Goal: Book appointment/travel/reservation

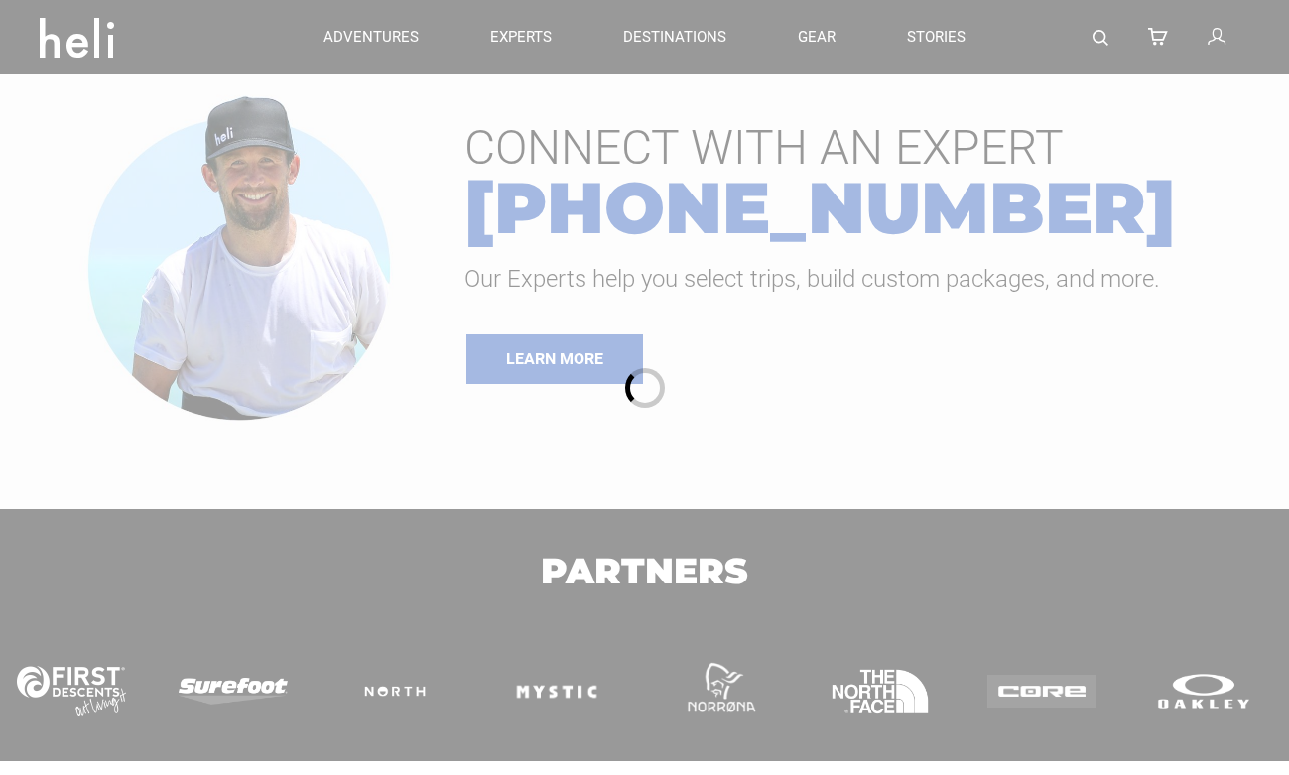
type input "Surf"
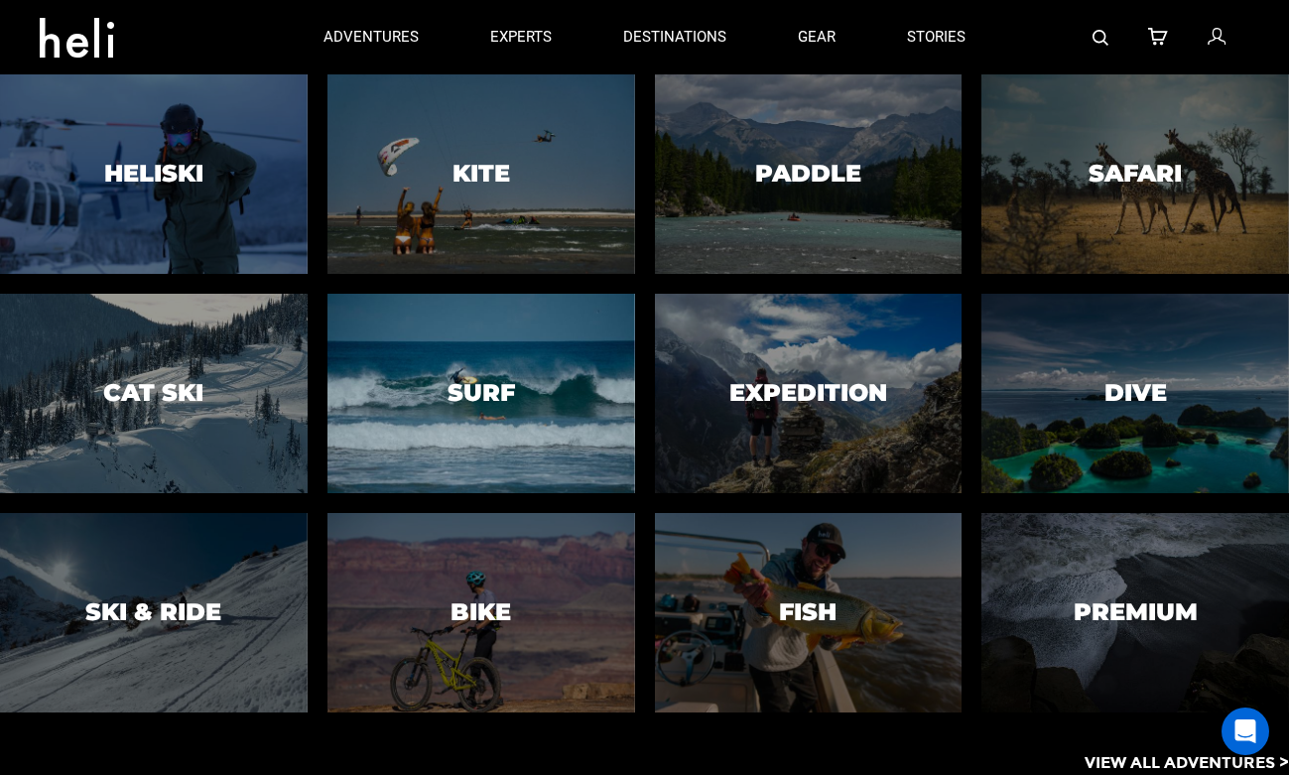
click at [613, 337] on div at bounding box center [481, 393] width 314 height 203
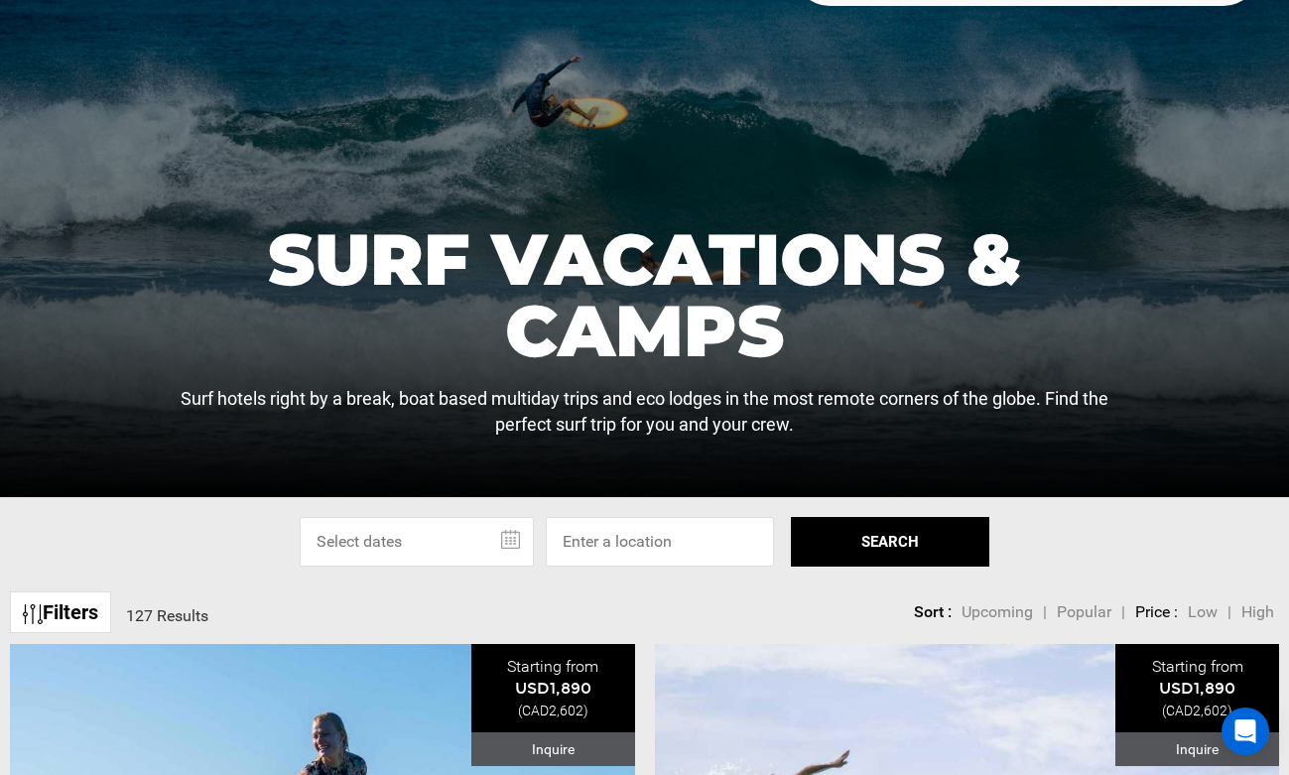
scroll to position [200, 0]
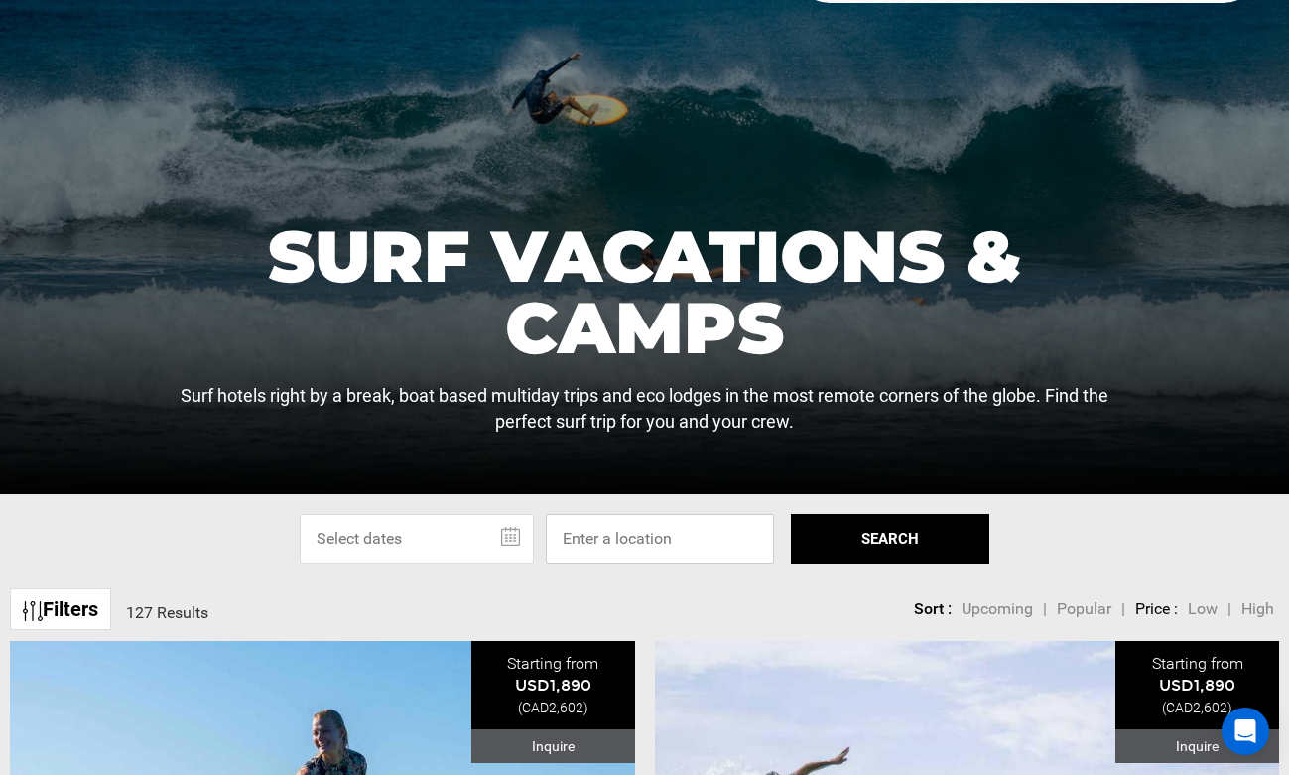
click at [628, 535] on input at bounding box center [660, 539] width 228 height 50
type input "nosara"
click at [508, 532] on input "text" at bounding box center [417, 539] width 234 height 50
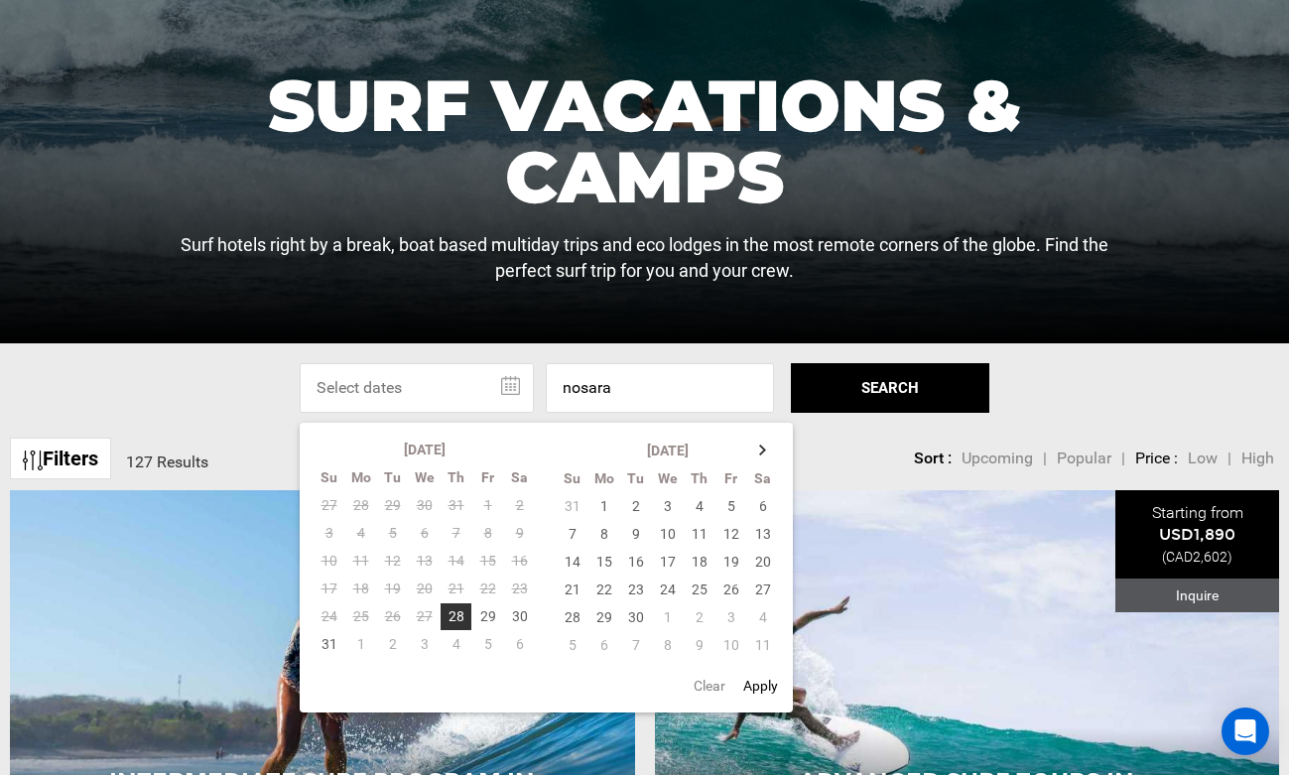
scroll to position [353, 0]
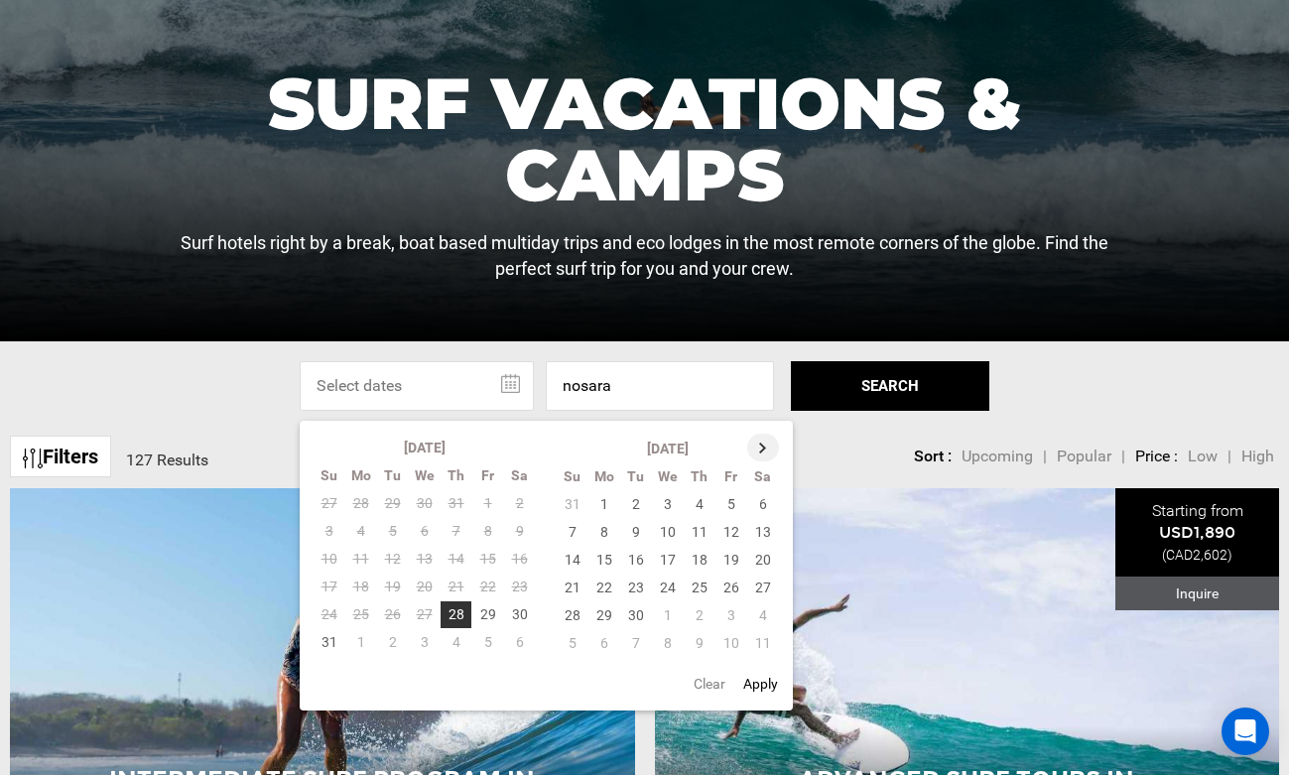
click at [754, 453] on th at bounding box center [763, 448] width 32 height 28
click at [754, 453] on th at bounding box center [764, 448] width 32 height 28
click at [764, 496] on td "6" at bounding box center [763, 504] width 33 height 28
click at [770, 524] on td "13" at bounding box center [763, 532] width 33 height 28
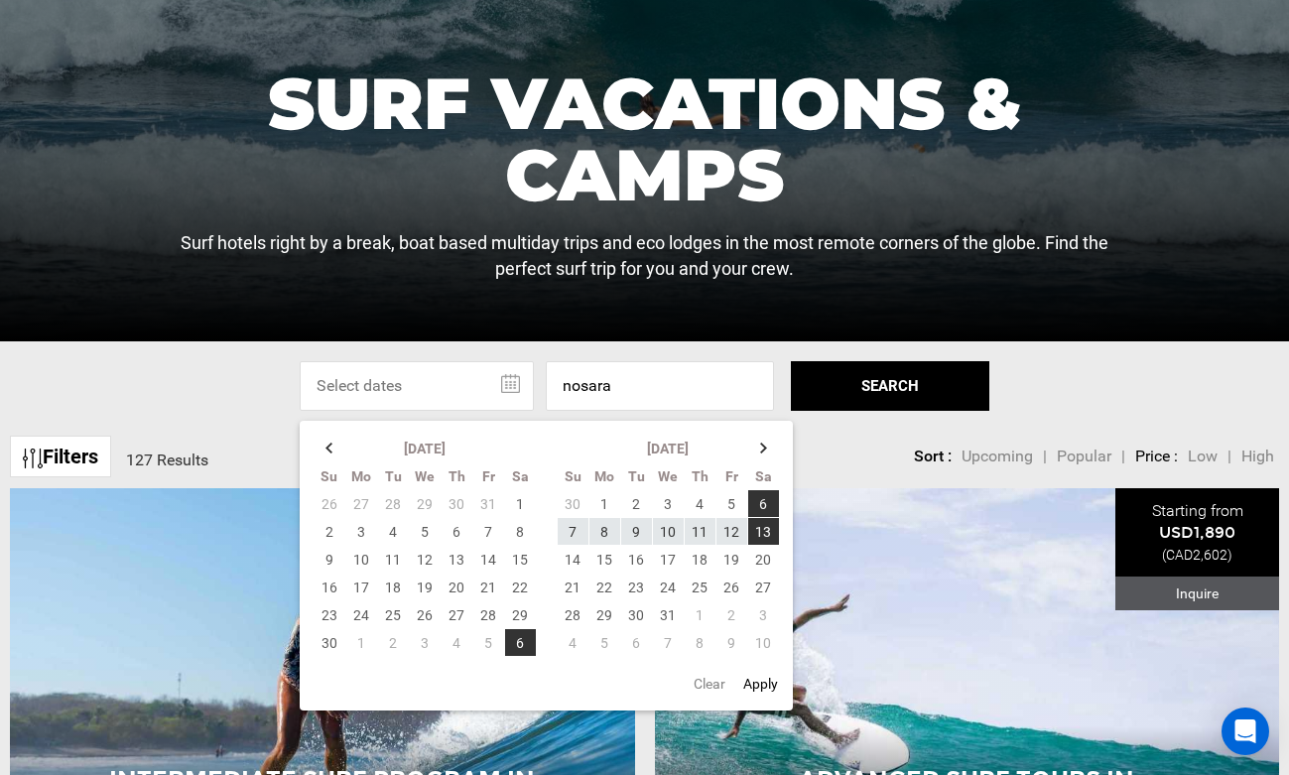
click at [770, 684] on button "Apply" at bounding box center [760, 684] width 47 height 36
type input "[DATE] - [DATE]"
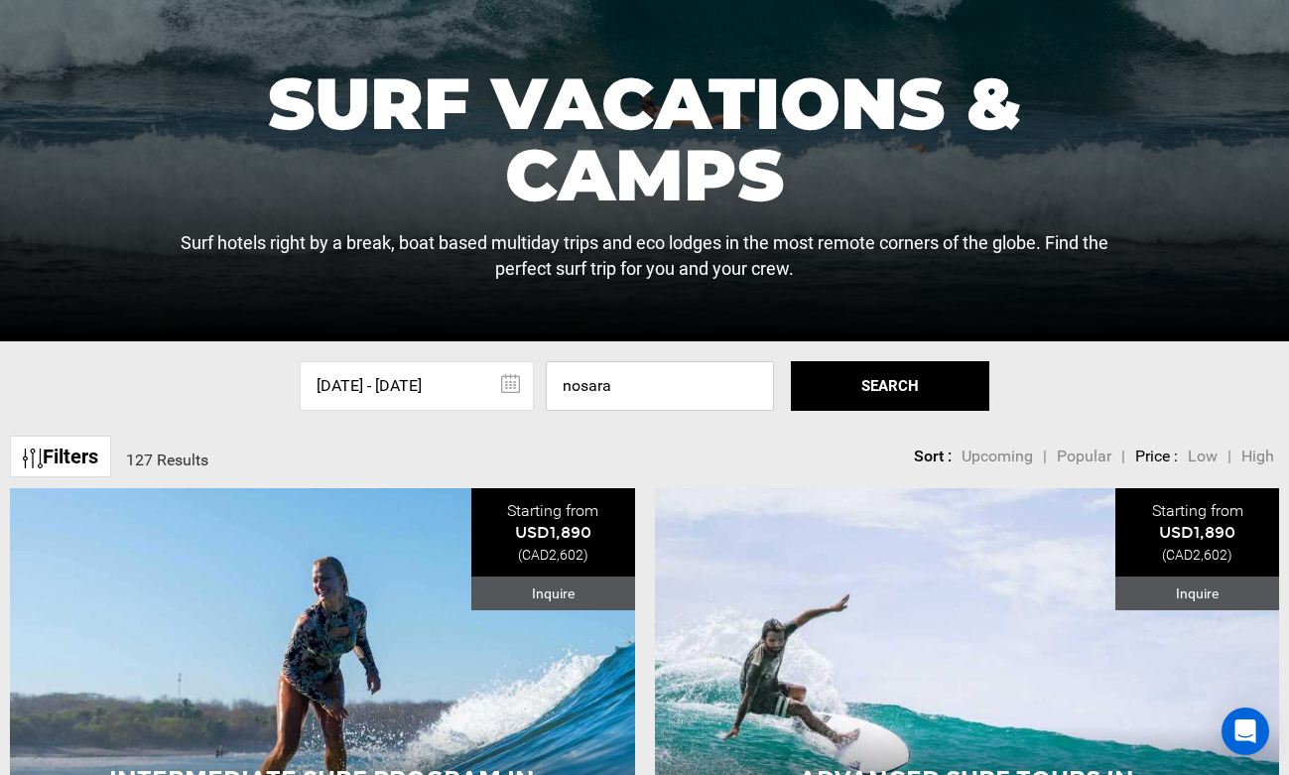
click at [646, 392] on input "nosara" at bounding box center [660, 386] width 228 height 50
click at [840, 388] on button "SEARCH" at bounding box center [890, 386] width 198 height 50
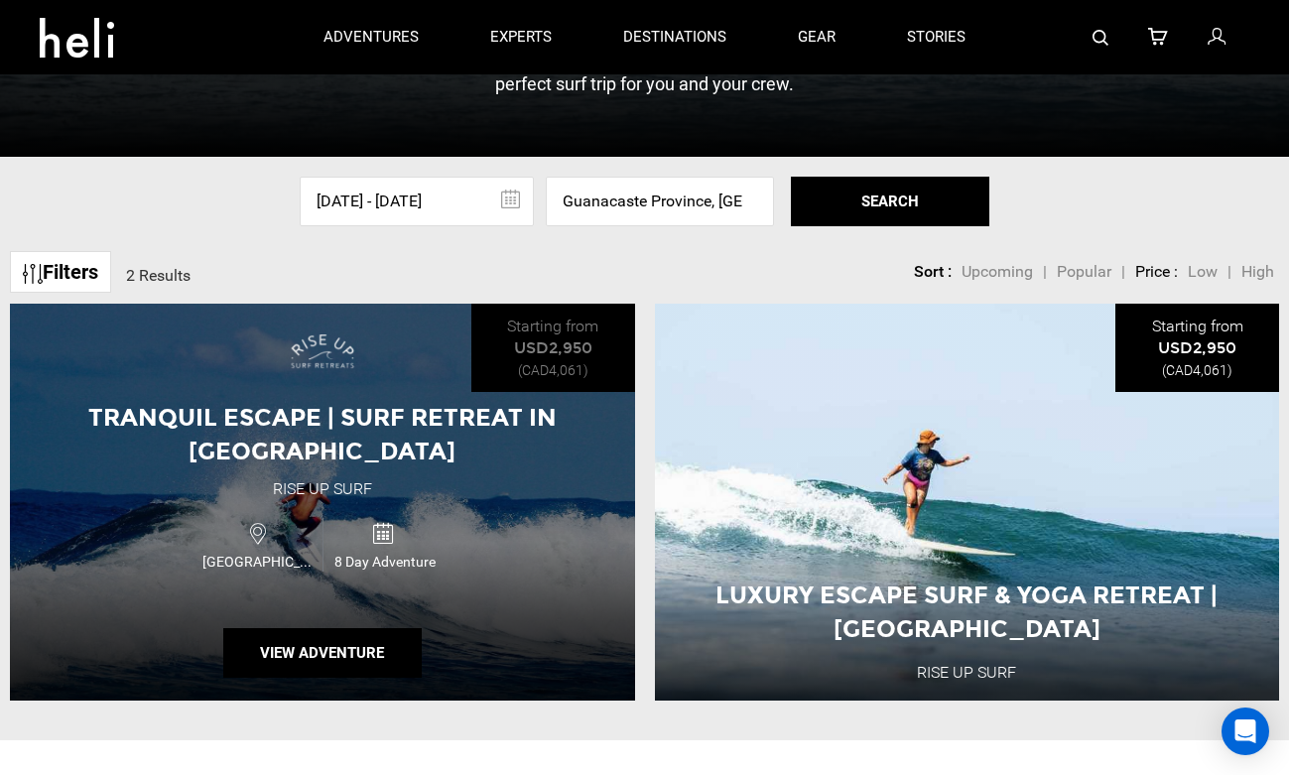
scroll to position [475, 0]
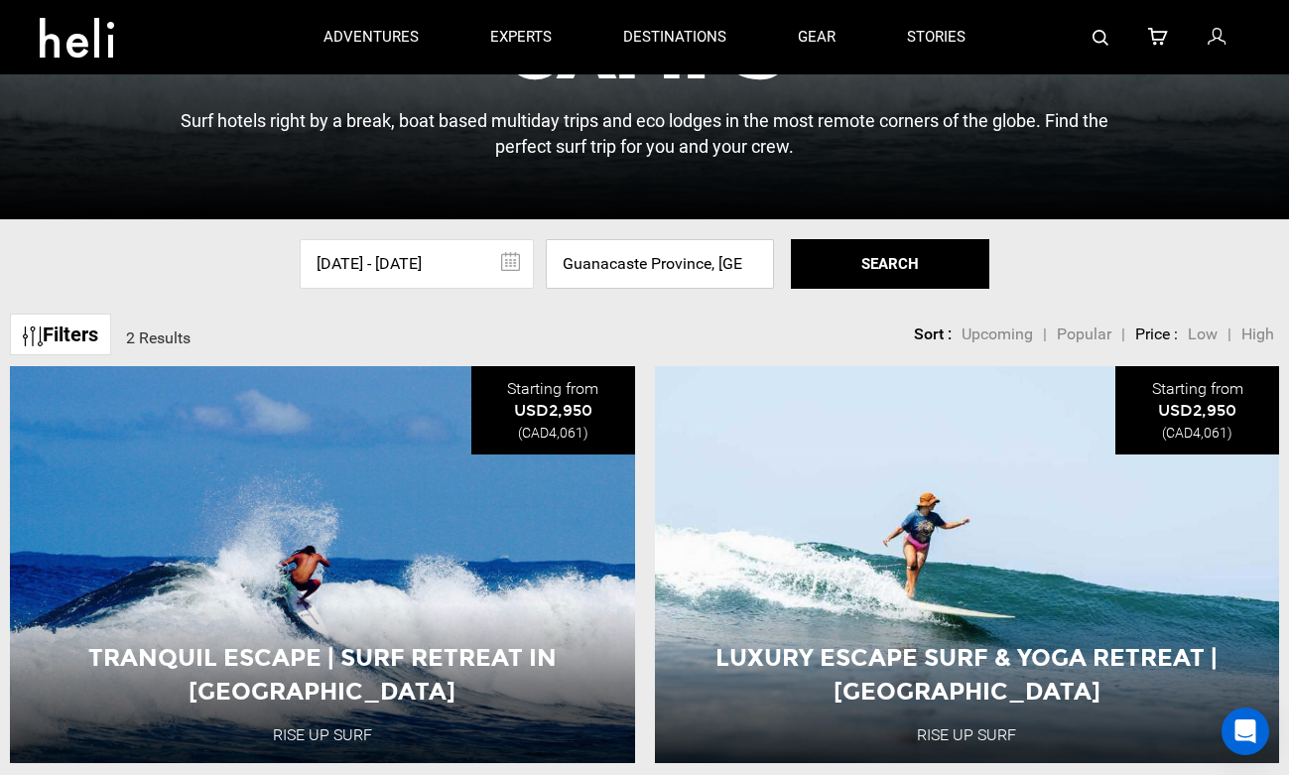
click at [589, 263] on input "Guanacaste Province, [GEOGRAPHIC_DATA], [GEOGRAPHIC_DATA]" at bounding box center [660, 264] width 228 height 50
drag, startPoint x: 721, startPoint y: 265, endPoint x: 885, endPoint y: 268, distance: 163.7
click at [886, 269] on div "[DATE] - [DATE] [DATE] Su Mo Tu We Th Fr Sa 26 27 28 29 30 31 1 2 3 4 5 6 7 8 9…" at bounding box center [645, 264] width 690 height 50
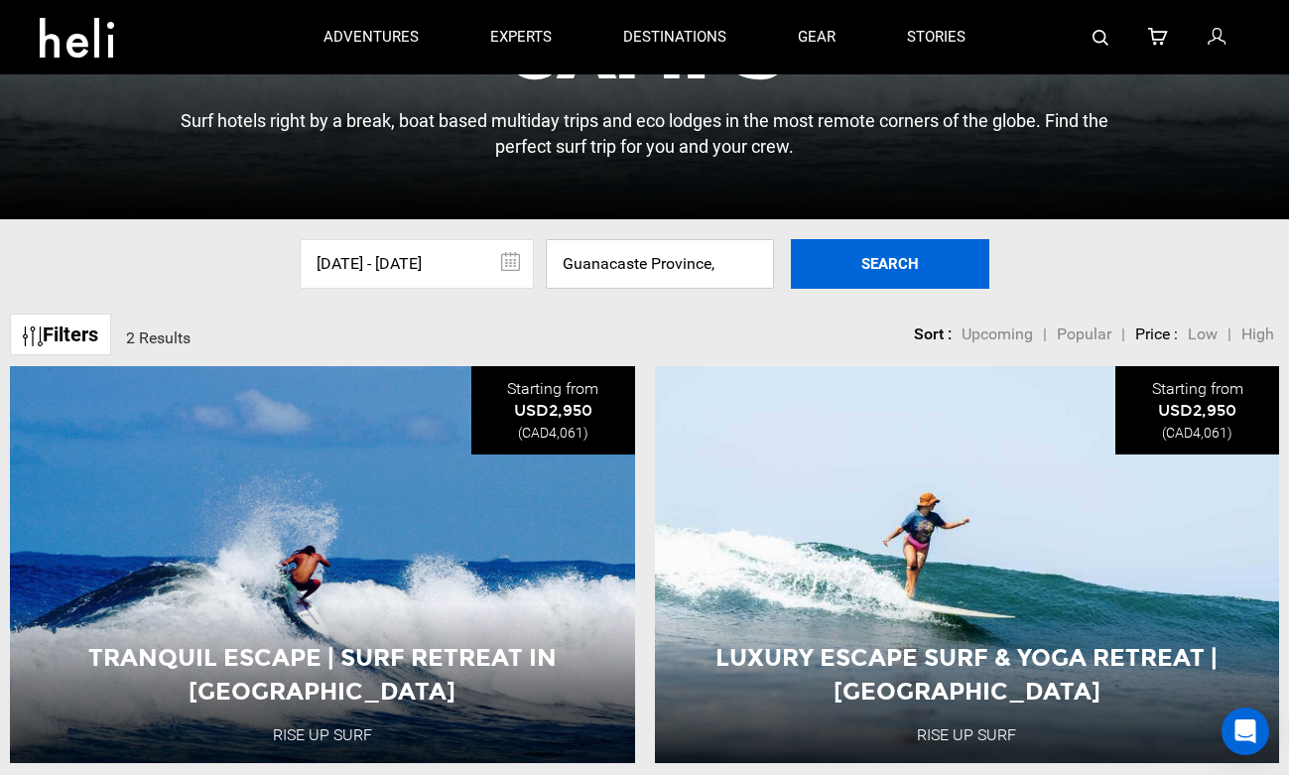
scroll to position [0, 0]
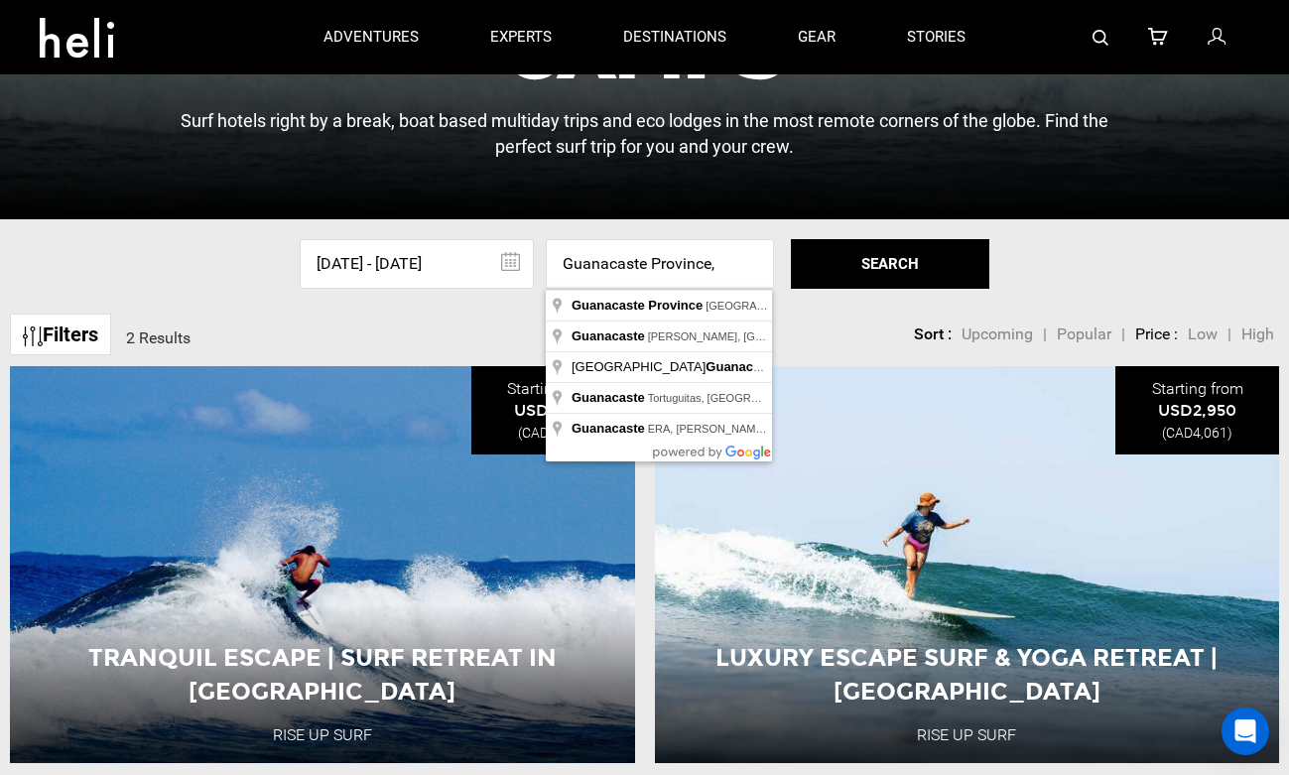
type input "[GEOGRAPHIC_DATA], [GEOGRAPHIC_DATA]"
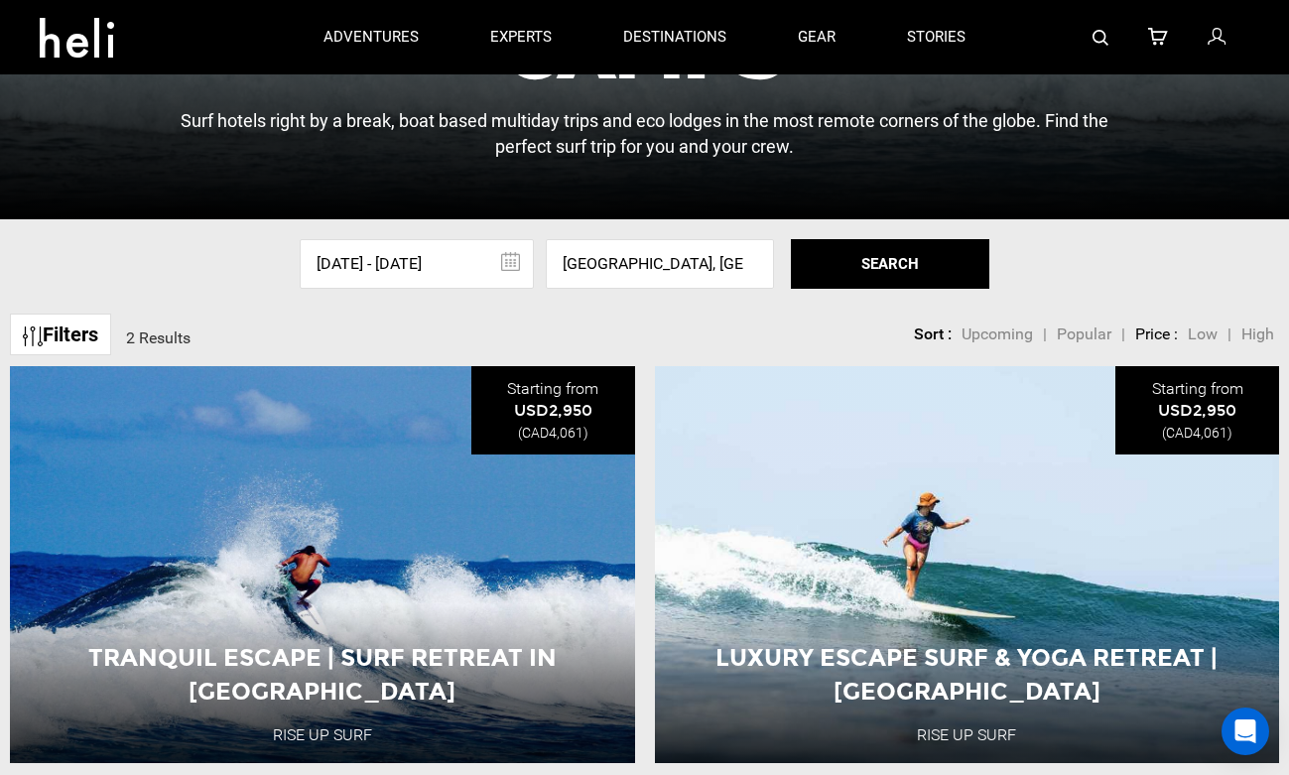
click at [847, 271] on button "SEARCH" at bounding box center [890, 264] width 198 height 50
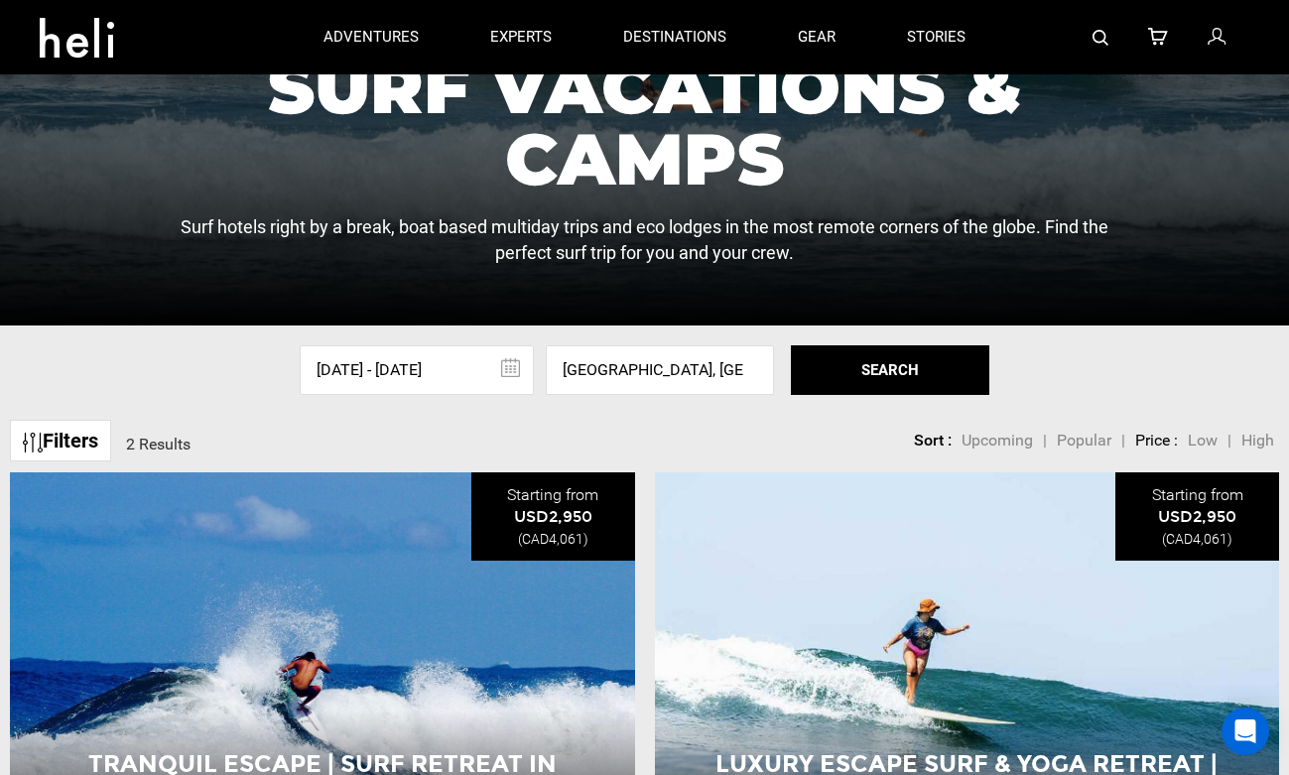
scroll to position [316, 0]
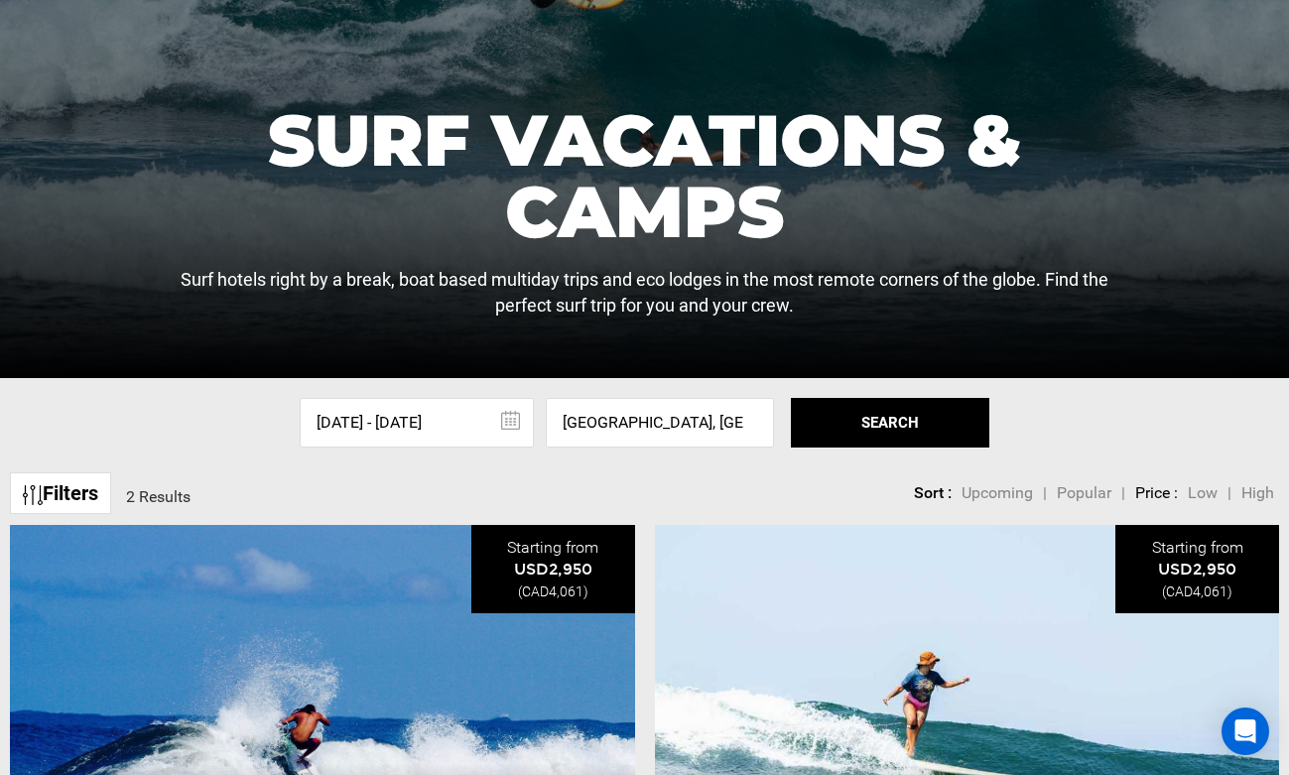
scroll to position [475, 0]
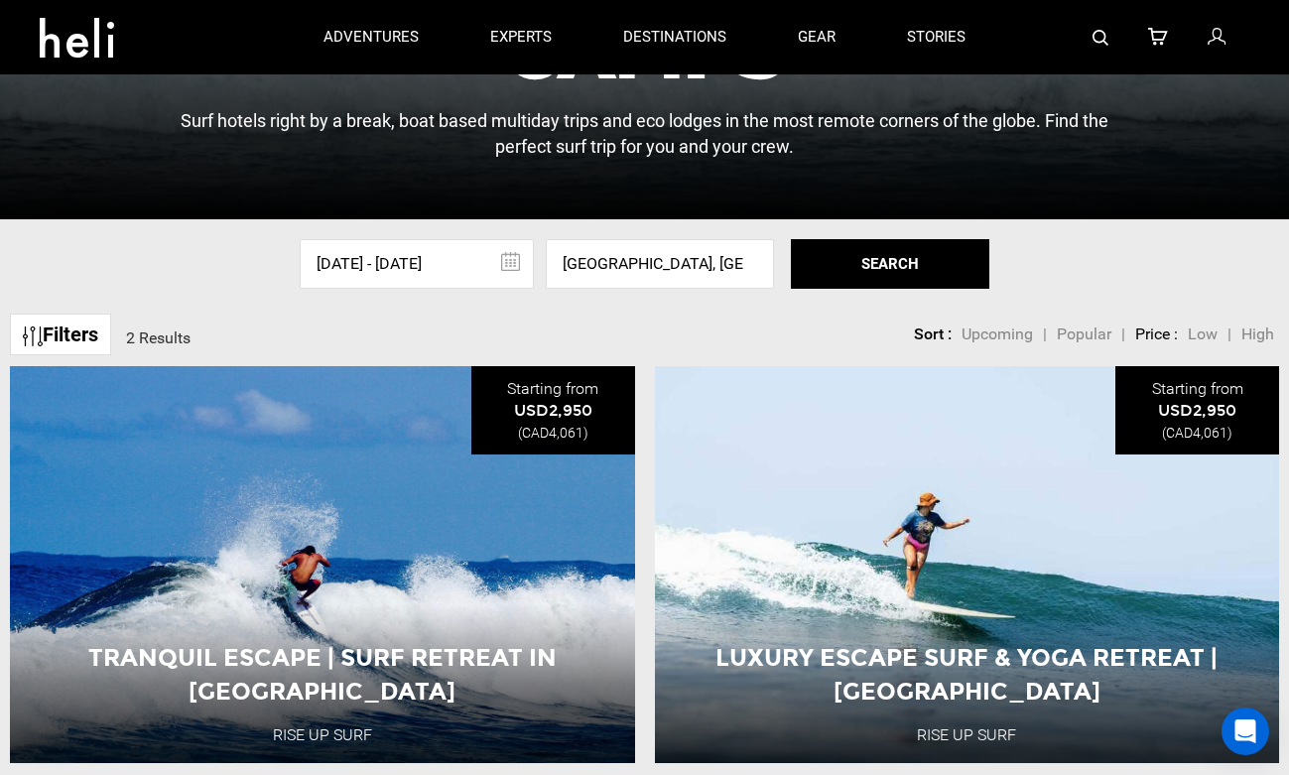
scroll to position [353, 0]
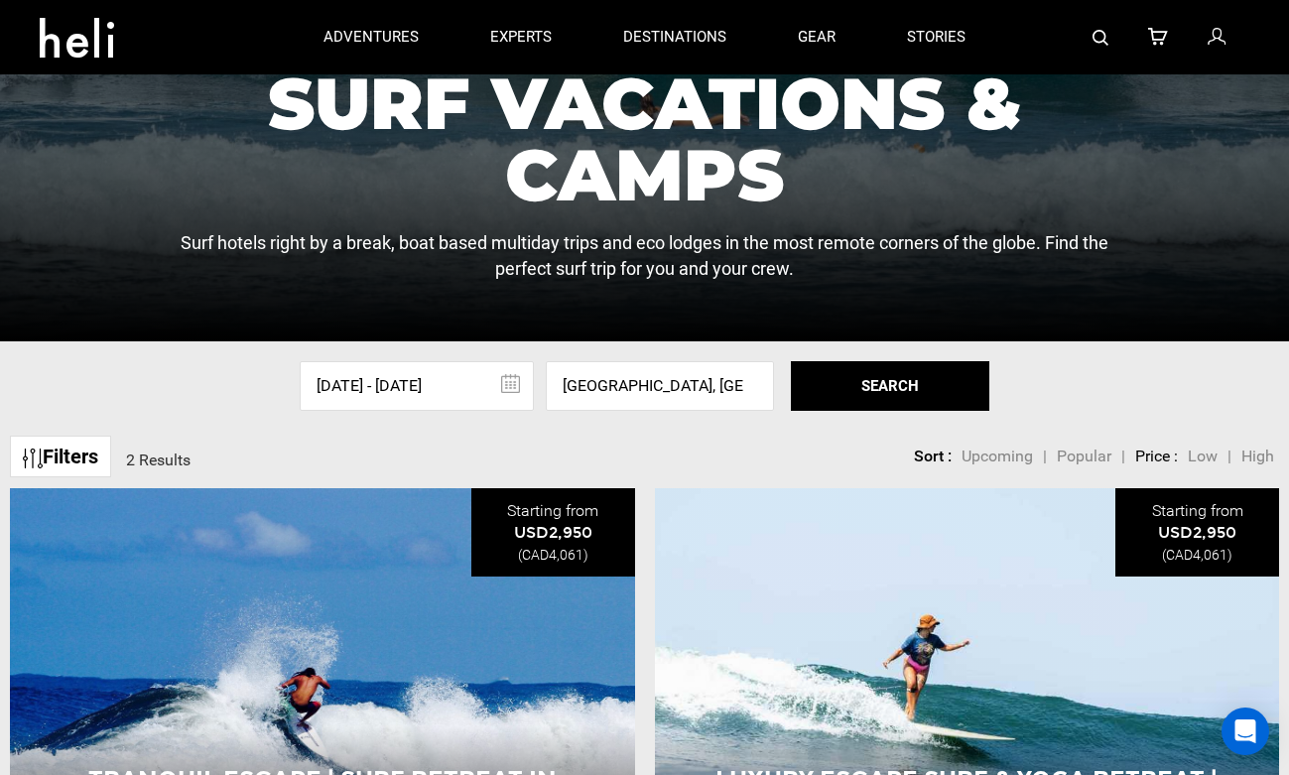
type input "Surf"
